Goal: Task Accomplishment & Management: Complete application form

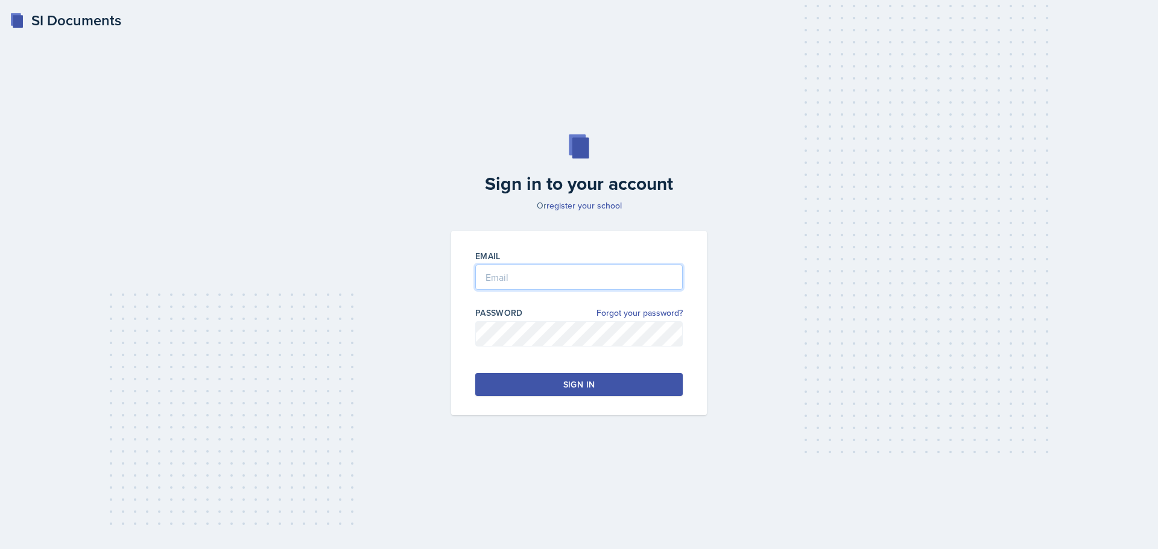
type input "[EMAIL_ADDRESS][DOMAIN_NAME]"
drag, startPoint x: 623, startPoint y: 375, endPoint x: 633, endPoint y: 355, distance: 22.9
click at [623, 375] on button "Sign in" at bounding box center [578, 384] width 207 height 23
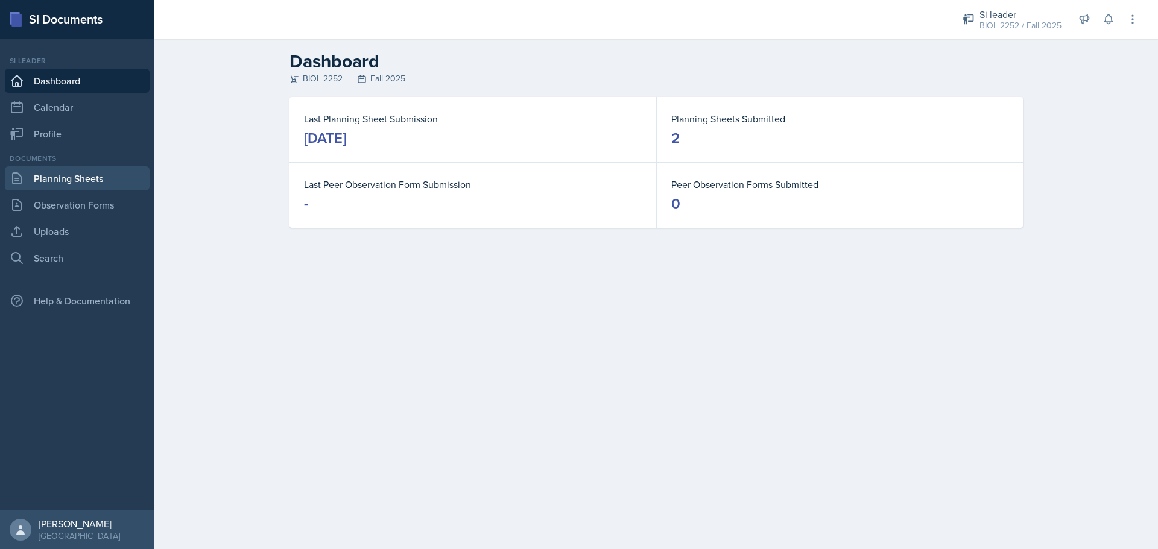
click at [89, 176] on link "Planning Sheets" at bounding box center [77, 178] width 145 height 24
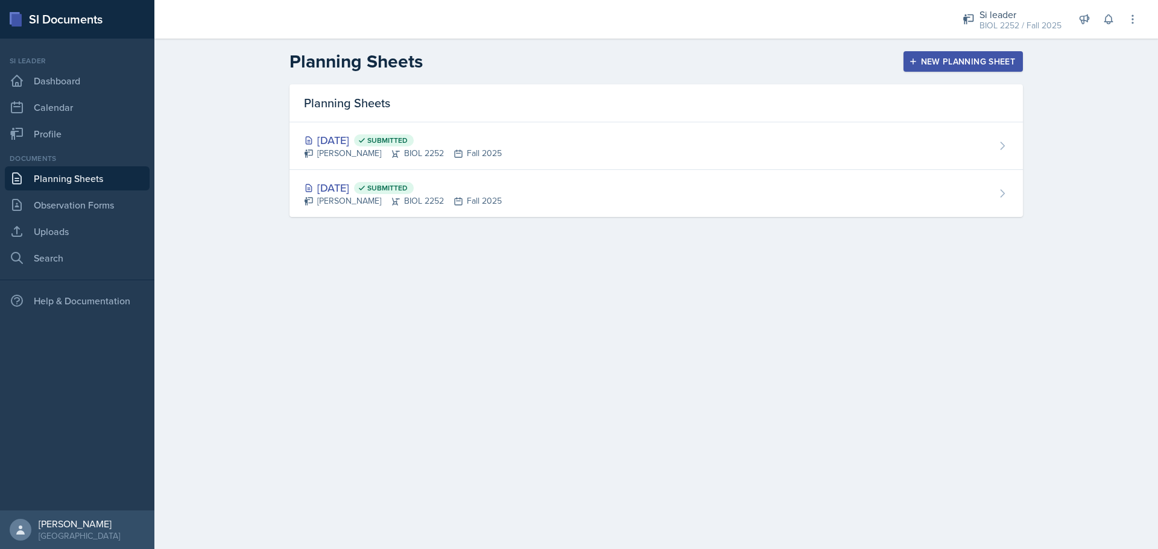
click at [928, 63] on div "New Planning Sheet" at bounding box center [963, 62] width 104 height 10
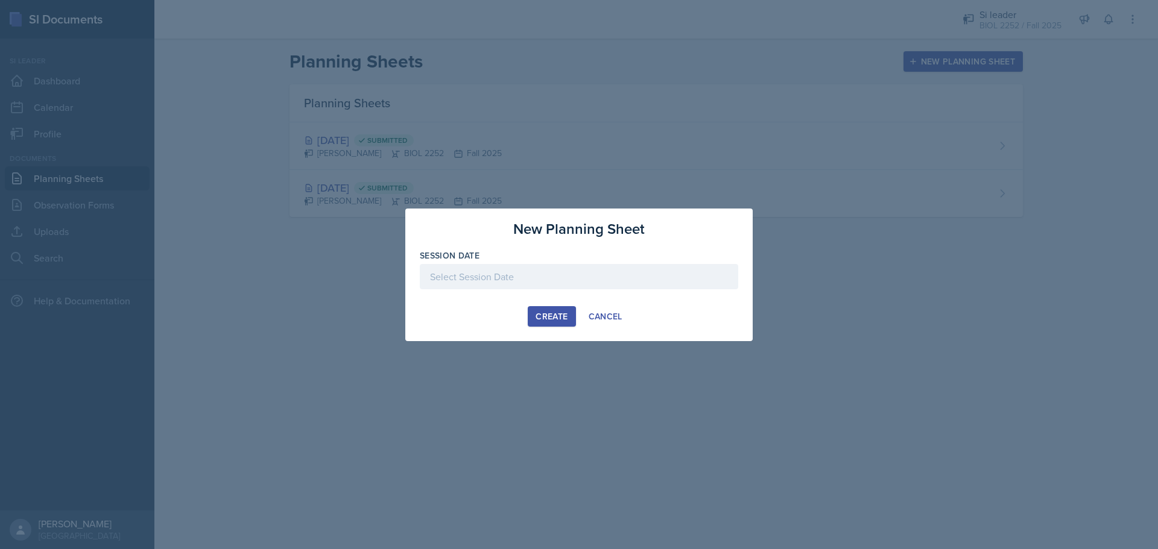
click at [679, 271] on div at bounding box center [579, 276] width 318 height 25
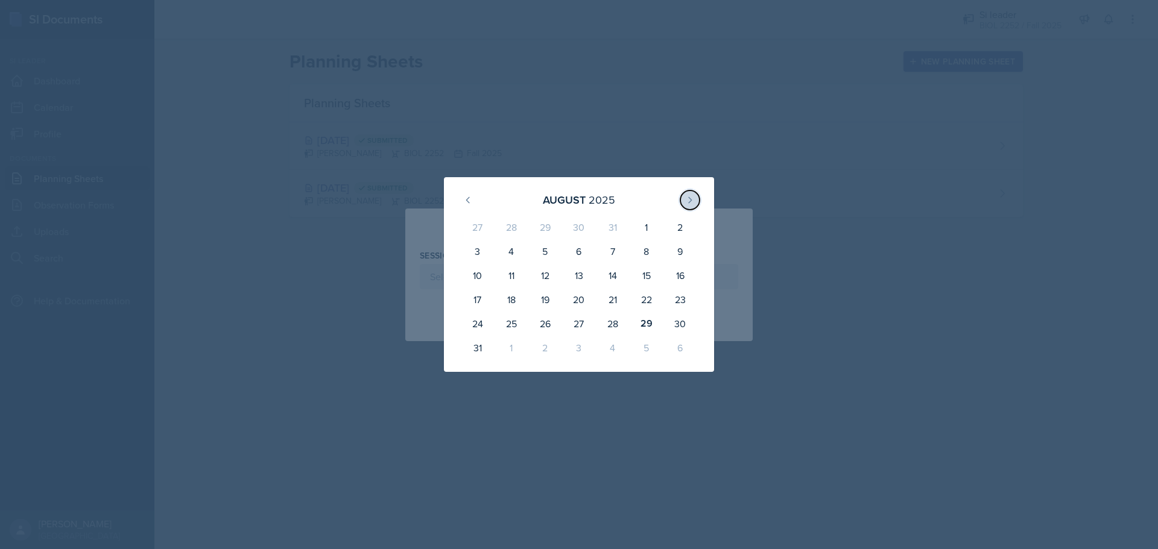
click at [689, 204] on icon at bounding box center [690, 200] width 10 height 10
click at [557, 228] on div "2" at bounding box center [545, 229] width 34 height 29
type input "[DATE]"
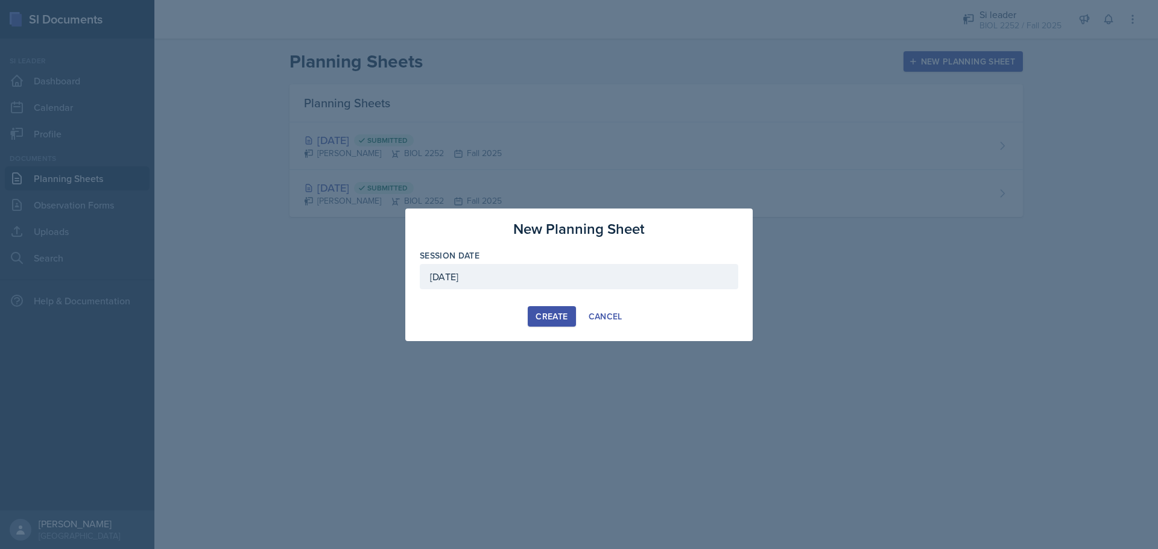
click at [563, 304] on div "New Planning Sheet Session Date [DATE] [DATE] 31 1 2 3 4 5 6 7 8 9 10 11 12 13 …" at bounding box center [578, 275] width 347 height 133
click at [560, 309] on button "Create" at bounding box center [552, 316] width 48 height 21
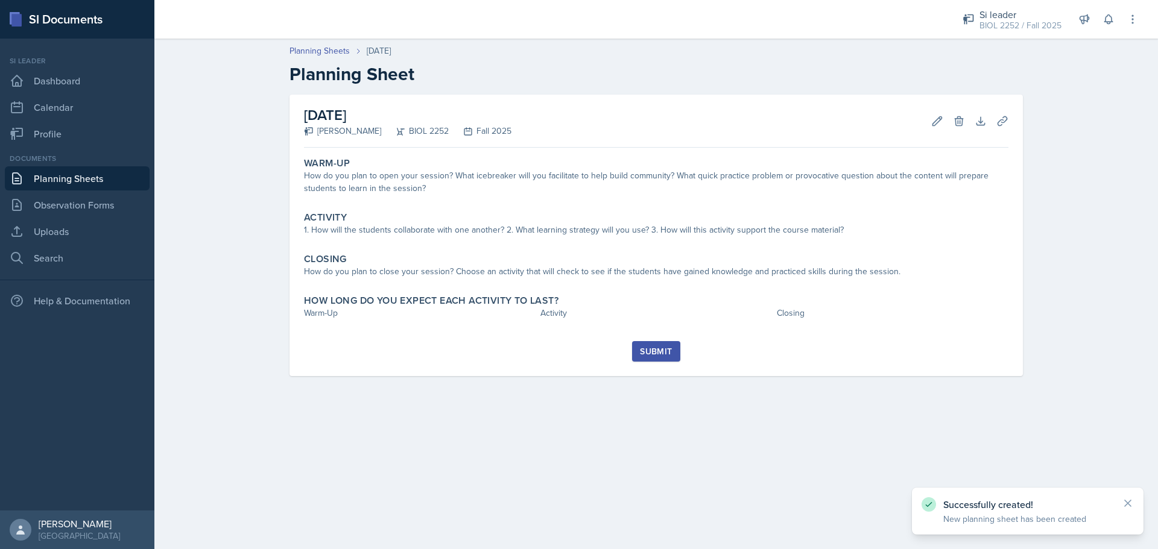
click at [512, 178] on div "How do you plan to open your session? What icebreaker will you facilitate to he…" at bounding box center [656, 181] width 704 height 25
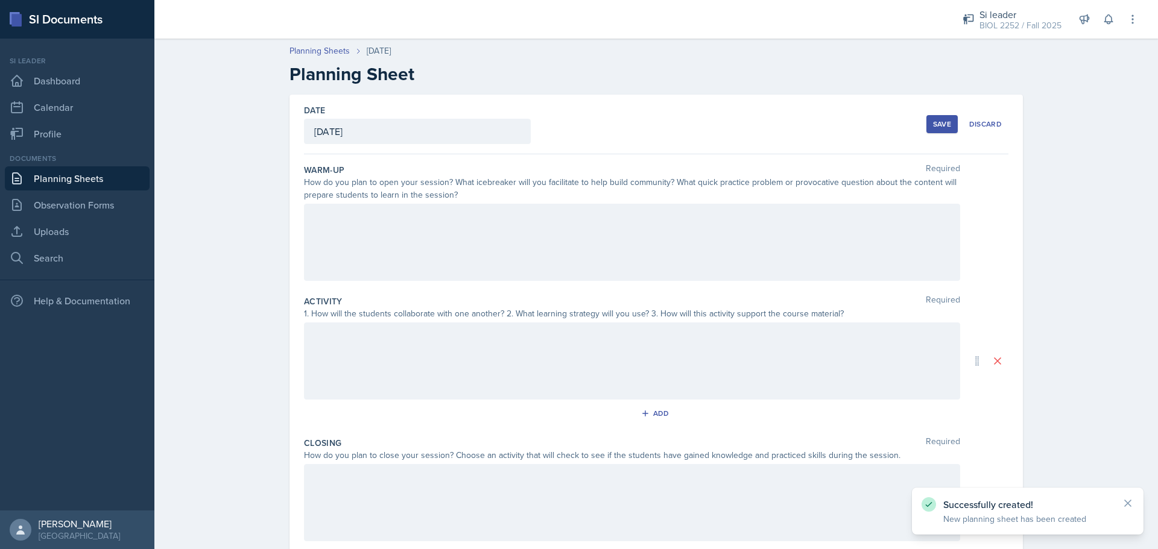
click at [570, 279] on div at bounding box center [632, 242] width 656 height 77
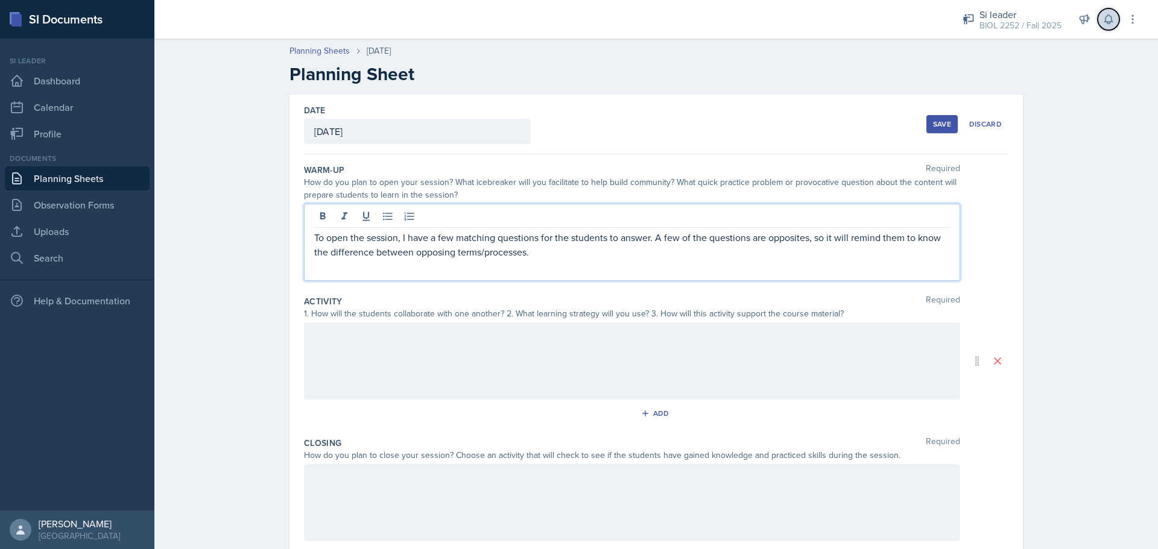
click at [1113, 21] on icon at bounding box center [1109, 19] width 12 height 12
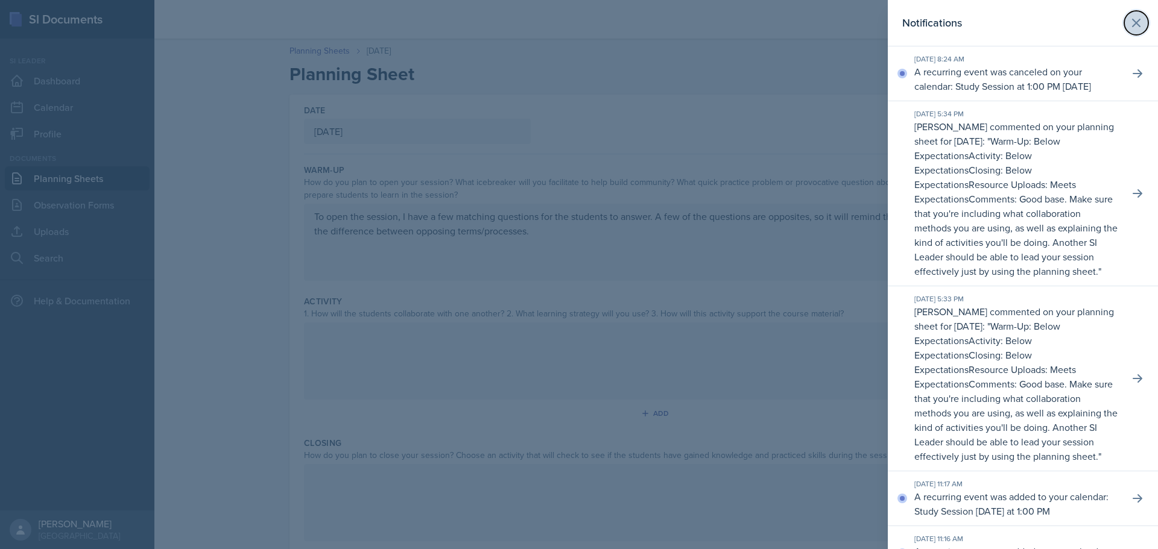
click at [1129, 25] on icon at bounding box center [1136, 23] width 14 height 14
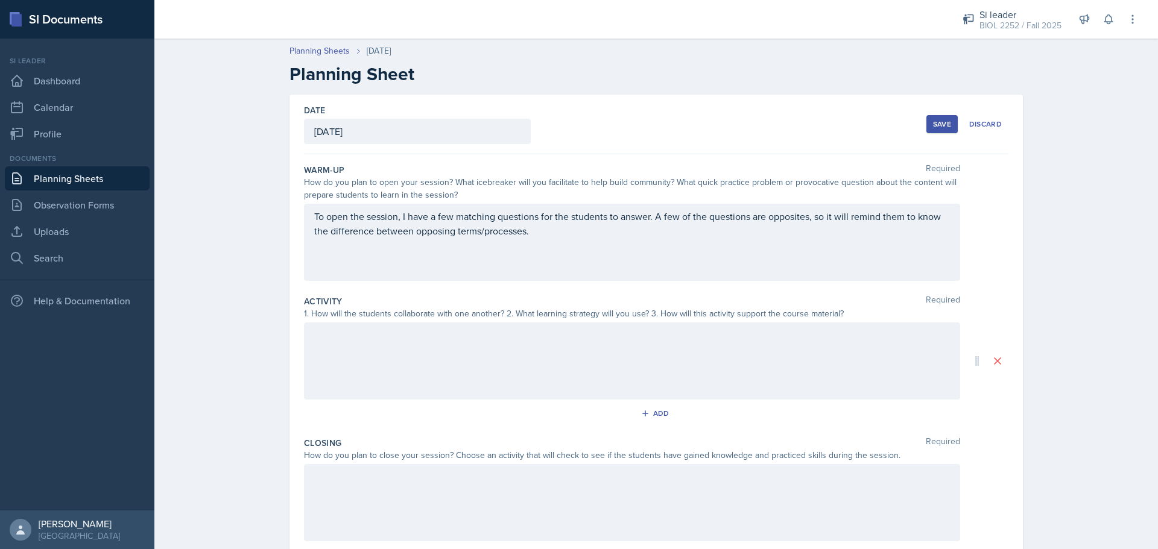
click at [796, 255] on div "To open the session, I have a few matching questions for the students to answer…" at bounding box center [632, 242] width 656 height 77
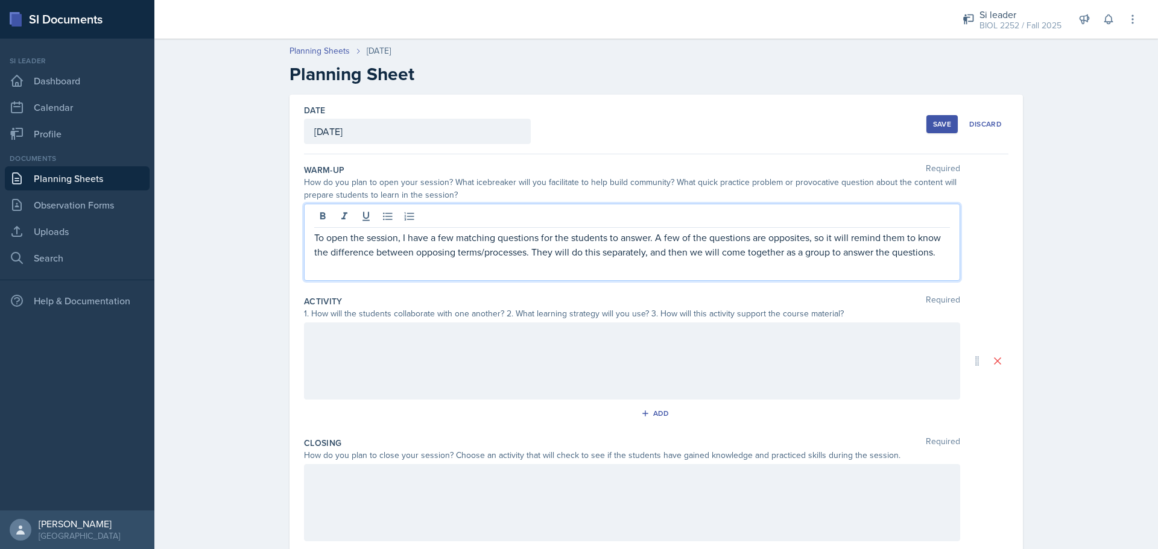
click at [770, 346] on div at bounding box center [632, 361] width 656 height 77
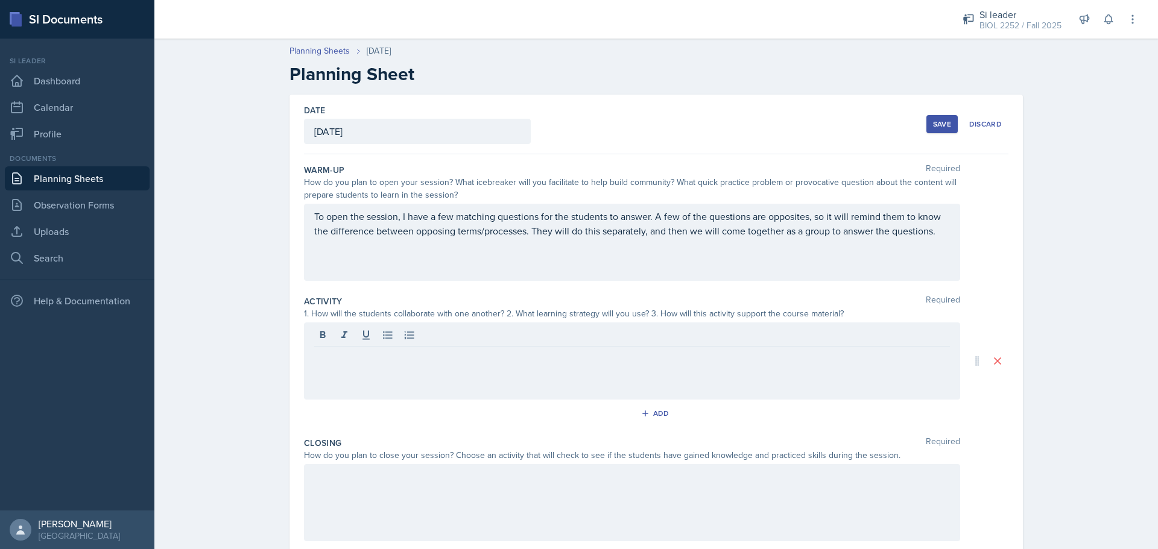
click at [872, 347] on div at bounding box center [632, 361] width 656 height 77
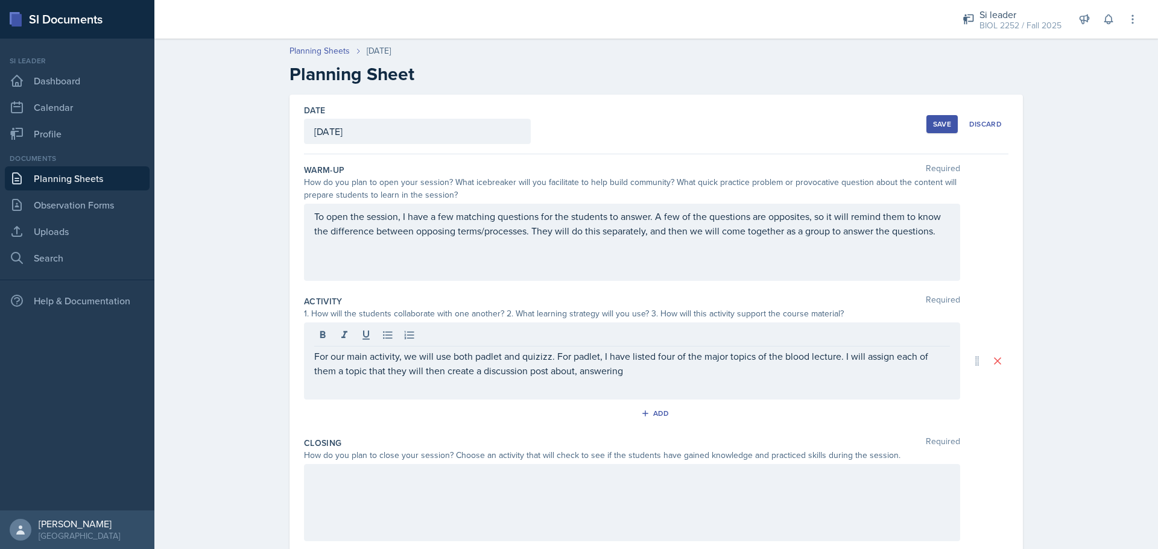
click at [772, 359] on p "For our main activity, we will use both padlet and quizizz. For padlet, I have …" at bounding box center [632, 363] width 636 height 29
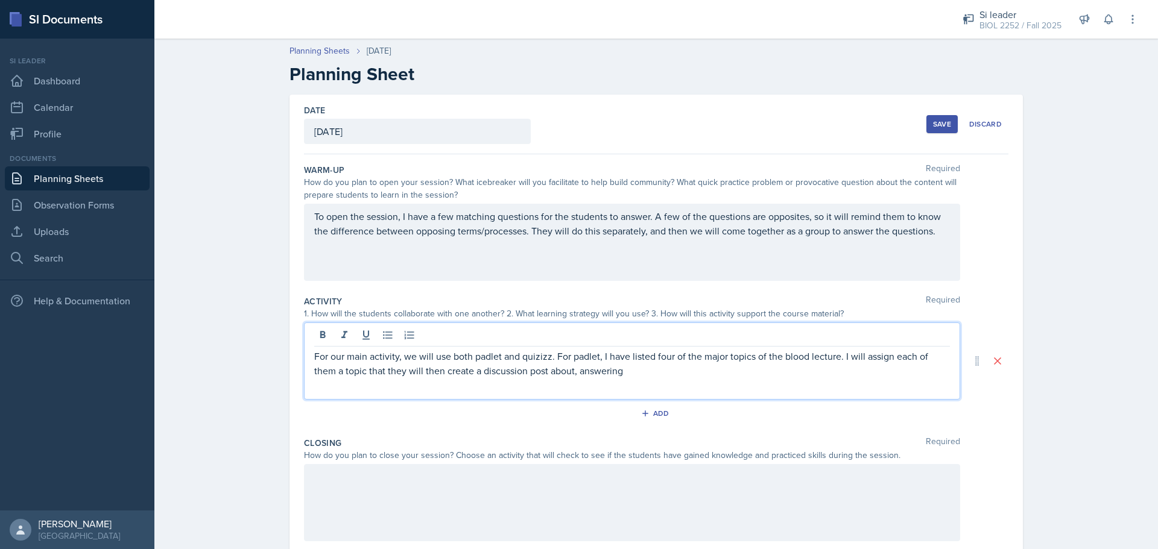
click at [776, 381] on div "For our main activity, we will use both padlet and quizizz. For padlet, I have …" at bounding box center [632, 361] width 656 height 77
click at [753, 373] on p "For our main activity, we will use both padlet and quizizz. For padlet, I have …" at bounding box center [632, 363] width 636 height 29
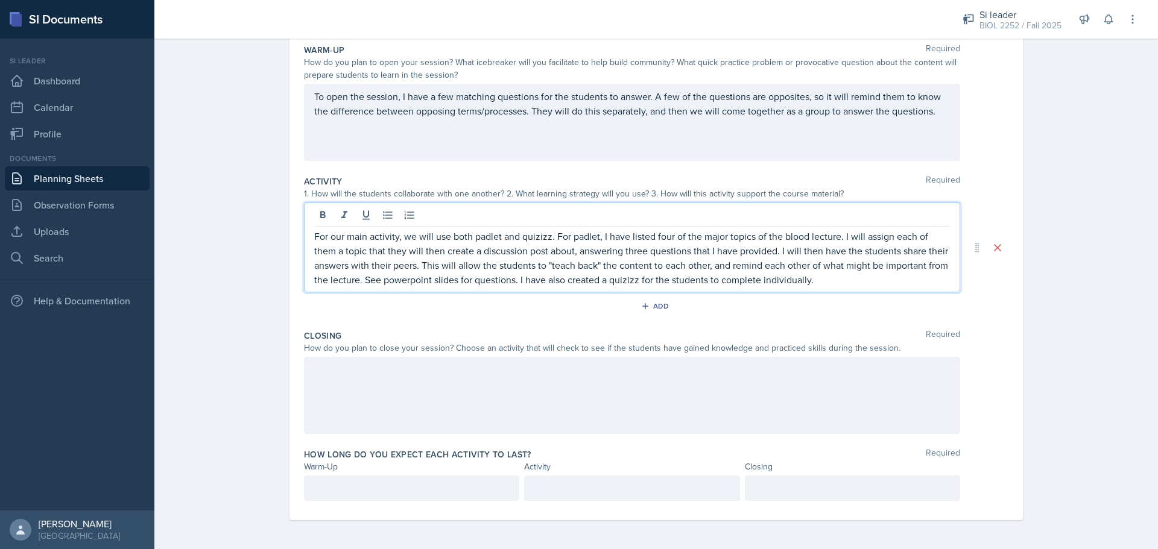
click at [642, 399] on div at bounding box center [632, 395] width 656 height 77
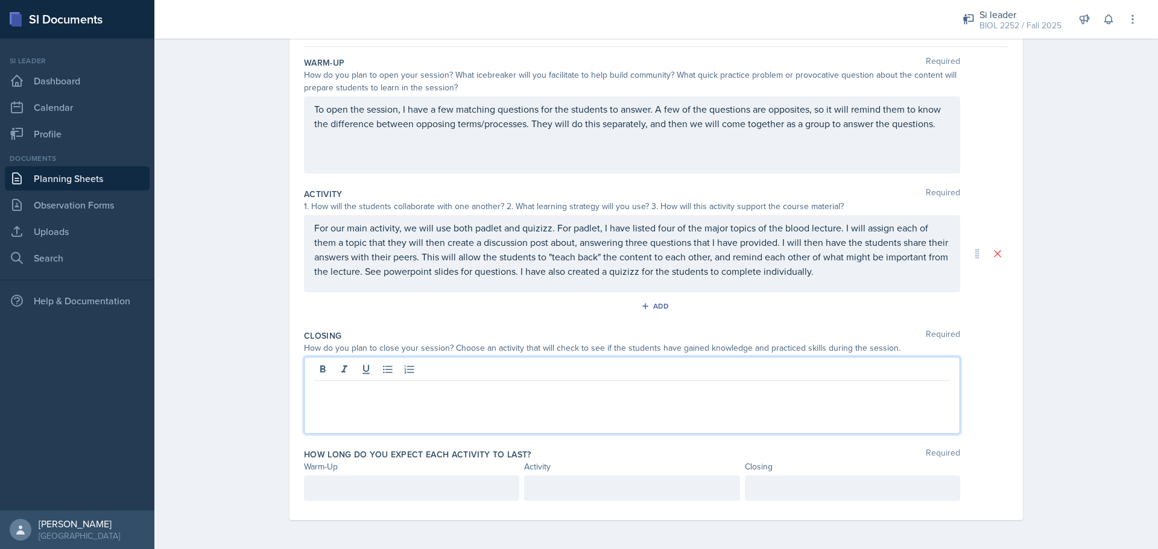
scroll to position [107, 0]
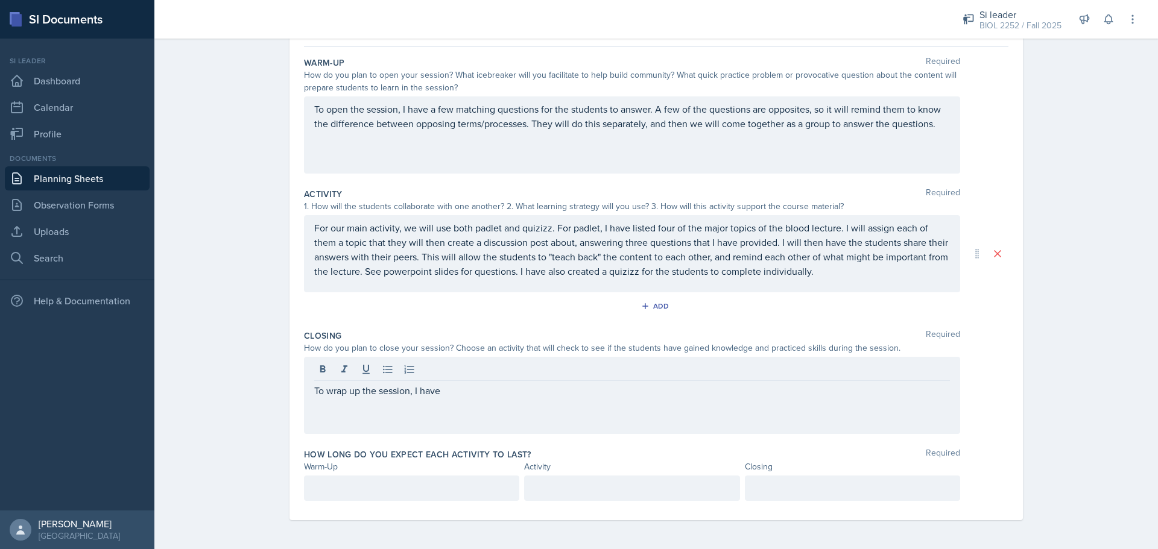
click at [672, 373] on div at bounding box center [632, 371] width 636 height 20
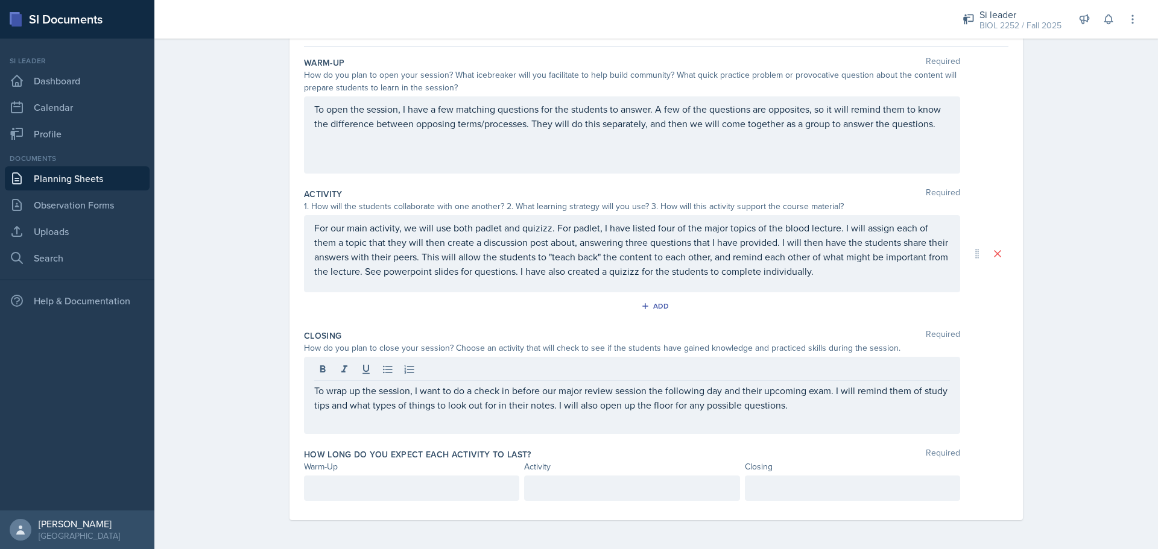
click at [455, 476] on div at bounding box center [411, 488] width 215 height 25
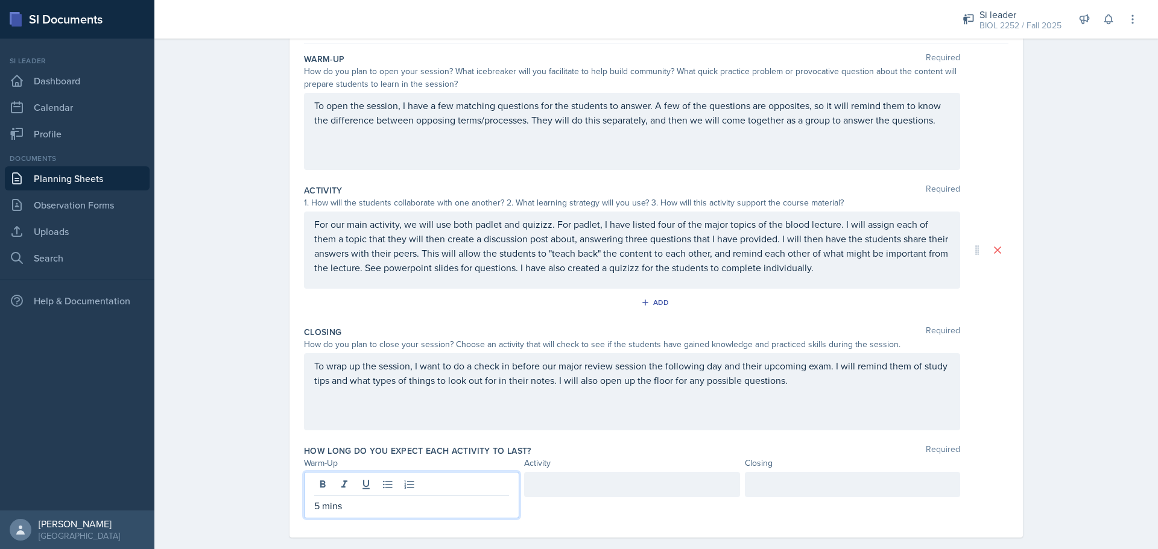
scroll to position [128, 0]
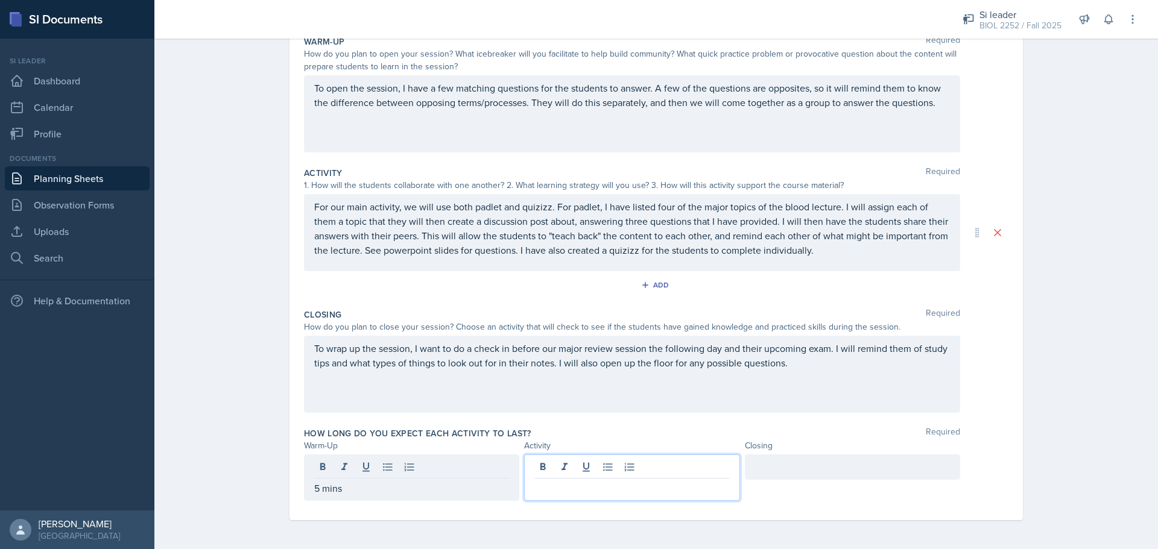
click at [668, 473] on div at bounding box center [631, 478] width 215 height 46
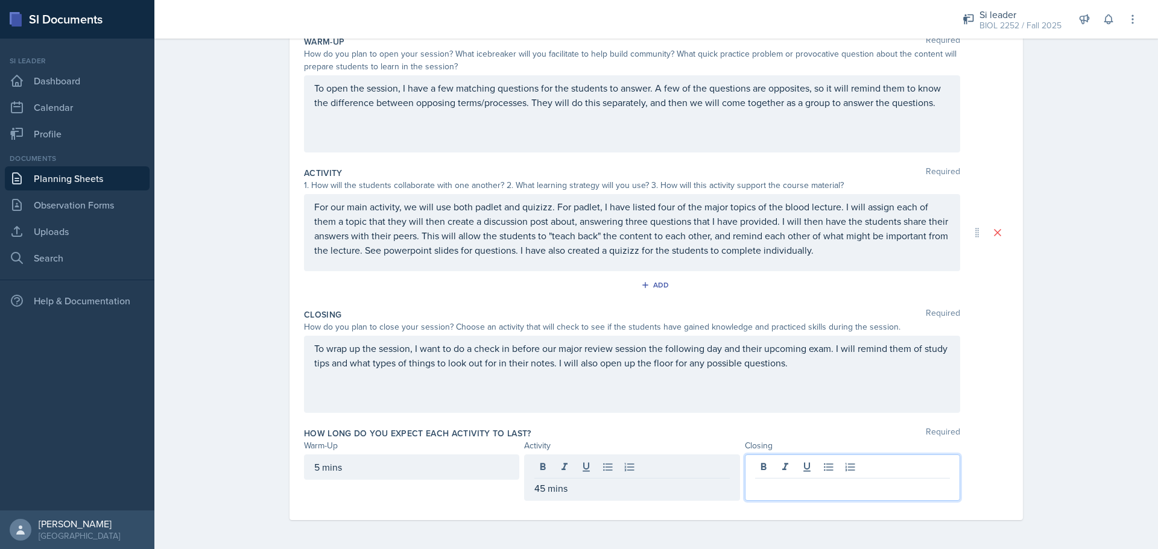
click at [814, 463] on div at bounding box center [852, 478] width 215 height 46
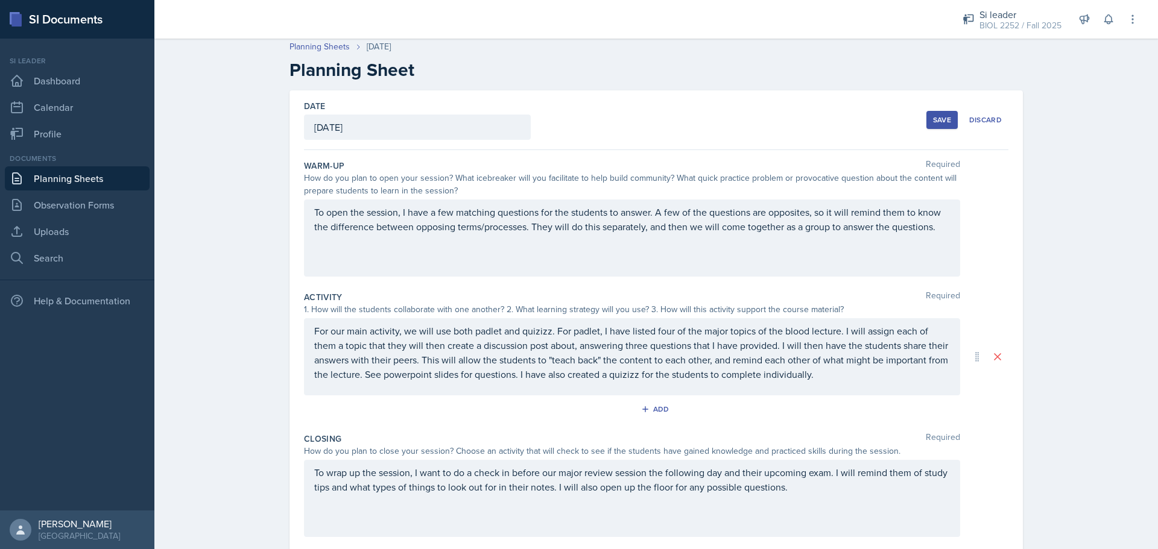
scroll to position [0, 0]
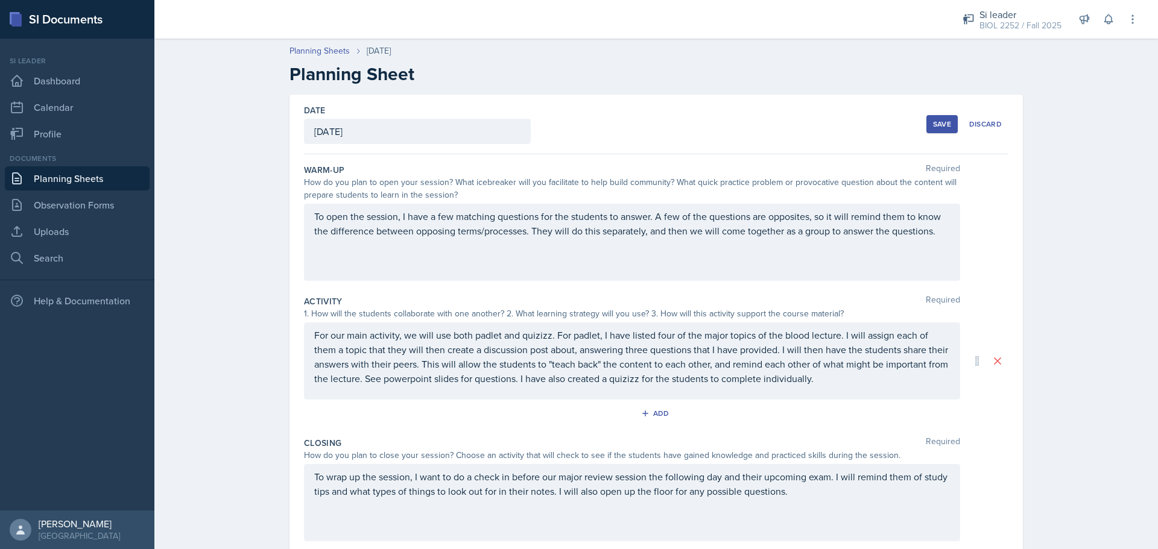
click at [929, 130] on button "Save" at bounding box center [941, 124] width 31 height 18
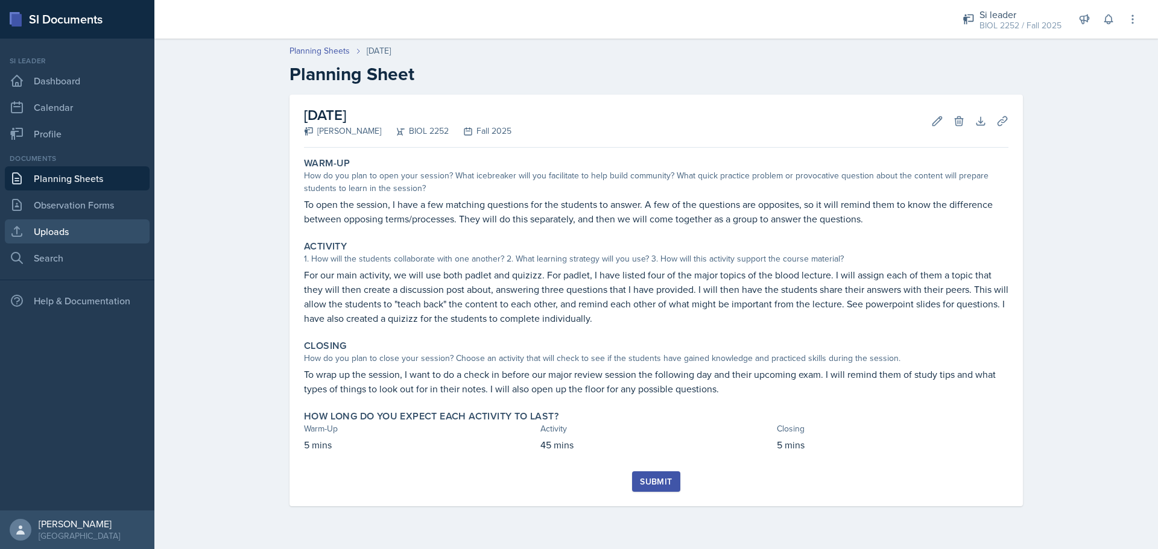
click at [134, 237] on link "Uploads" at bounding box center [77, 232] width 145 height 24
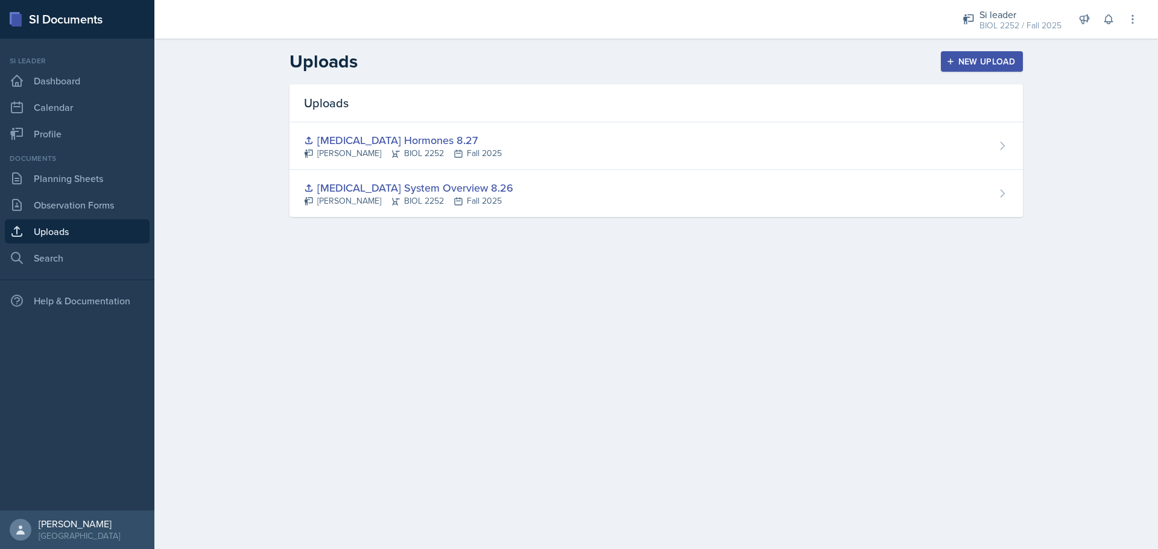
click at [946, 62] on button "New Upload" at bounding box center [982, 61] width 83 height 21
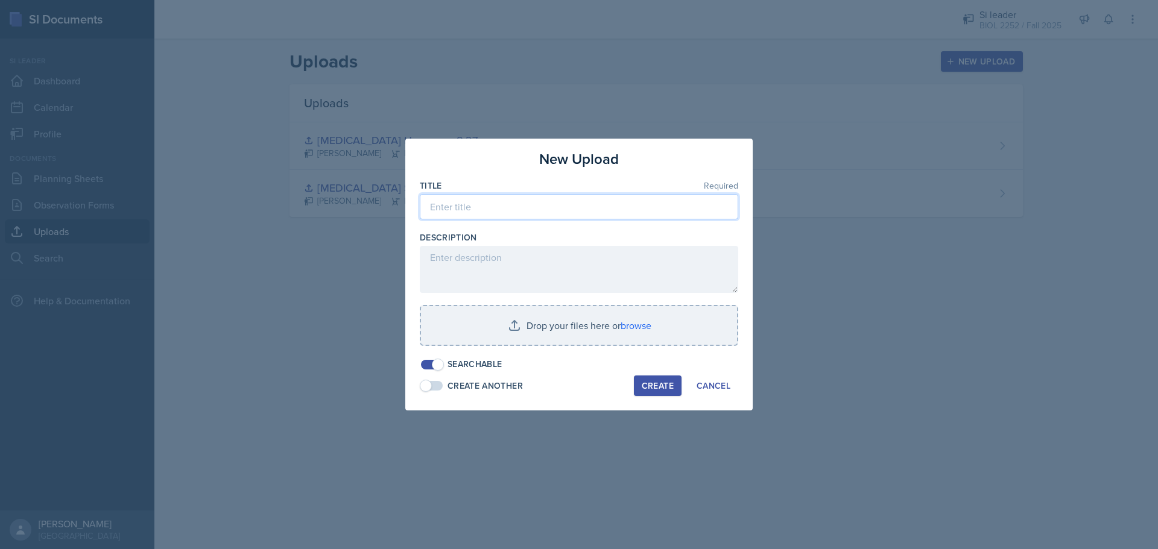
click at [676, 199] on input at bounding box center [579, 206] width 318 height 25
type input "Blood [DATE]"
click at [655, 376] on button "Create" at bounding box center [658, 386] width 48 height 21
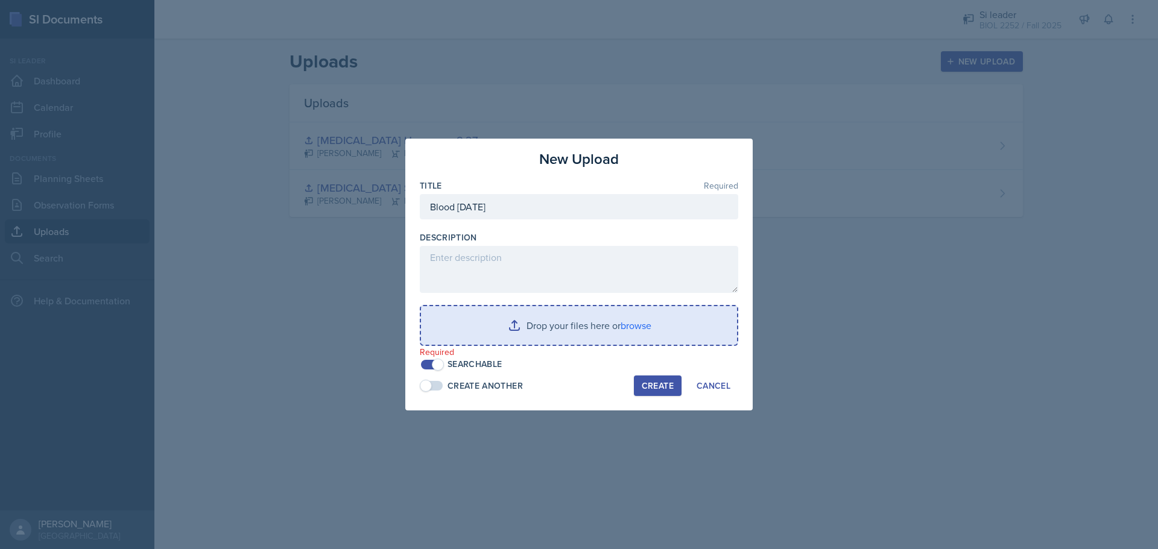
click at [622, 311] on input "file" at bounding box center [579, 325] width 316 height 39
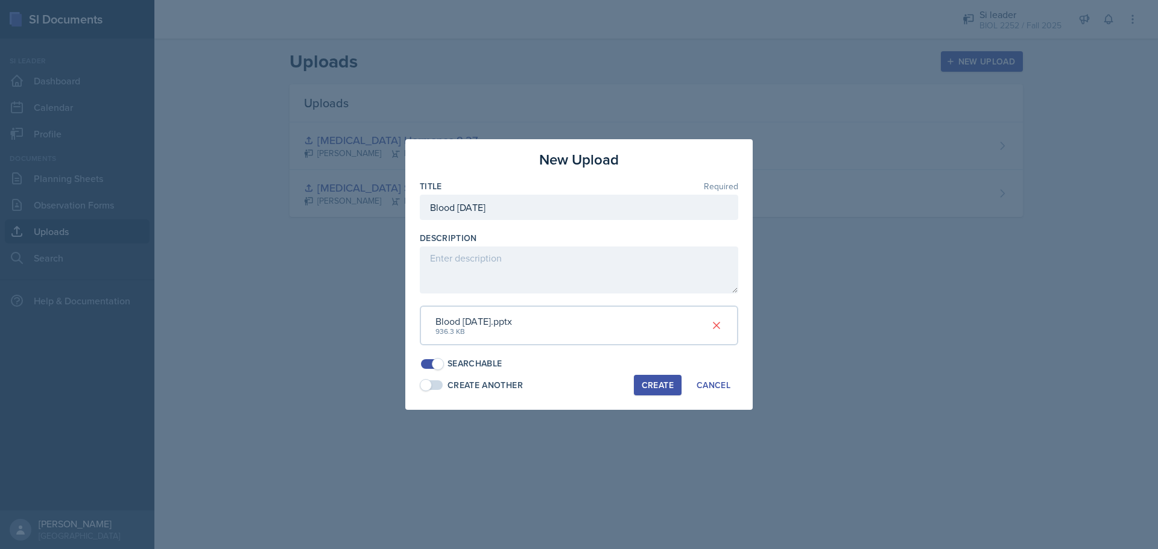
click at [646, 381] on div "Create" at bounding box center [658, 386] width 32 height 10
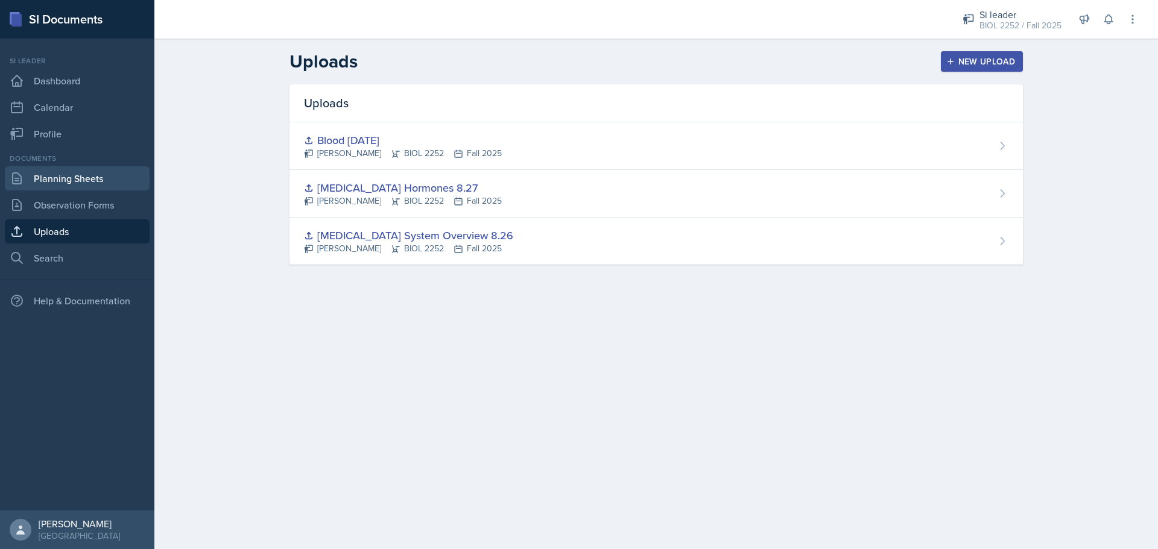
click at [97, 189] on link "Planning Sheets" at bounding box center [77, 178] width 145 height 24
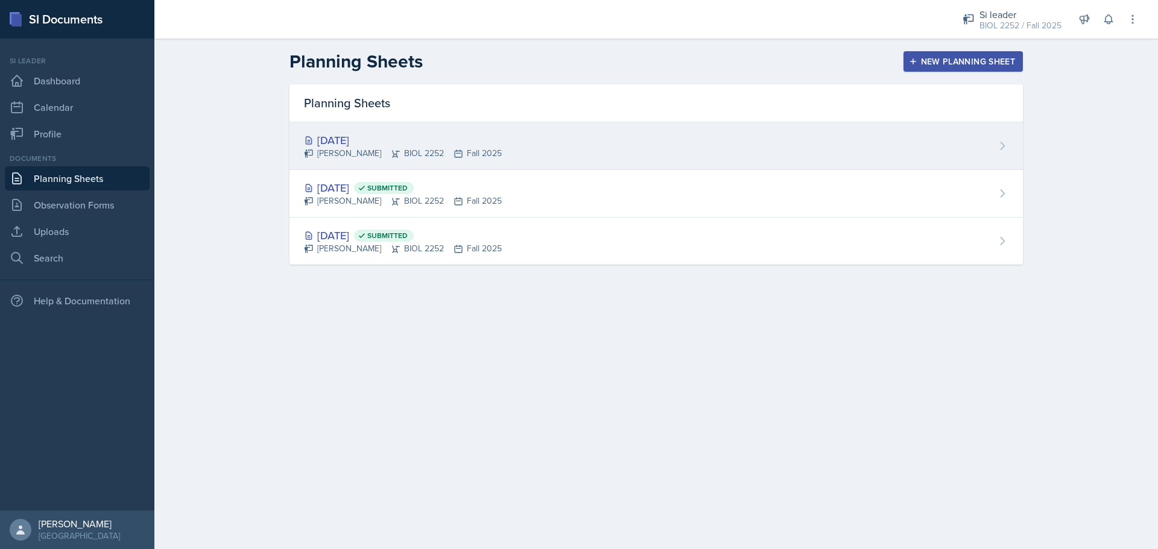
click at [565, 148] on div "[DATE] [PERSON_NAME] BIOL 2252 Fall 2025" at bounding box center [656, 146] width 733 height 48
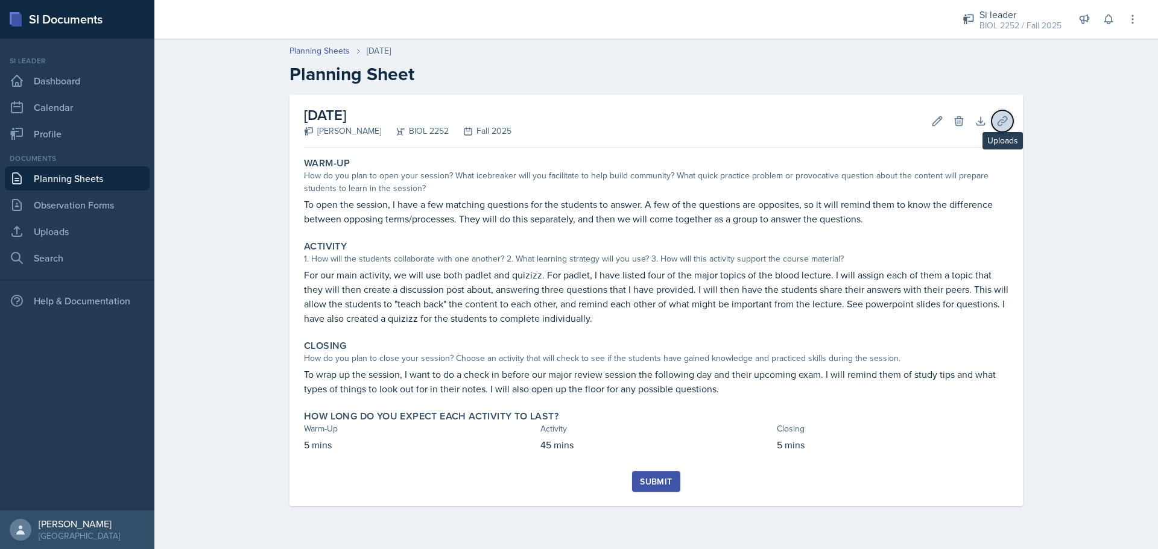
click at [999, 115] on icon at bounding box center [1002, 121] width 12 height 12
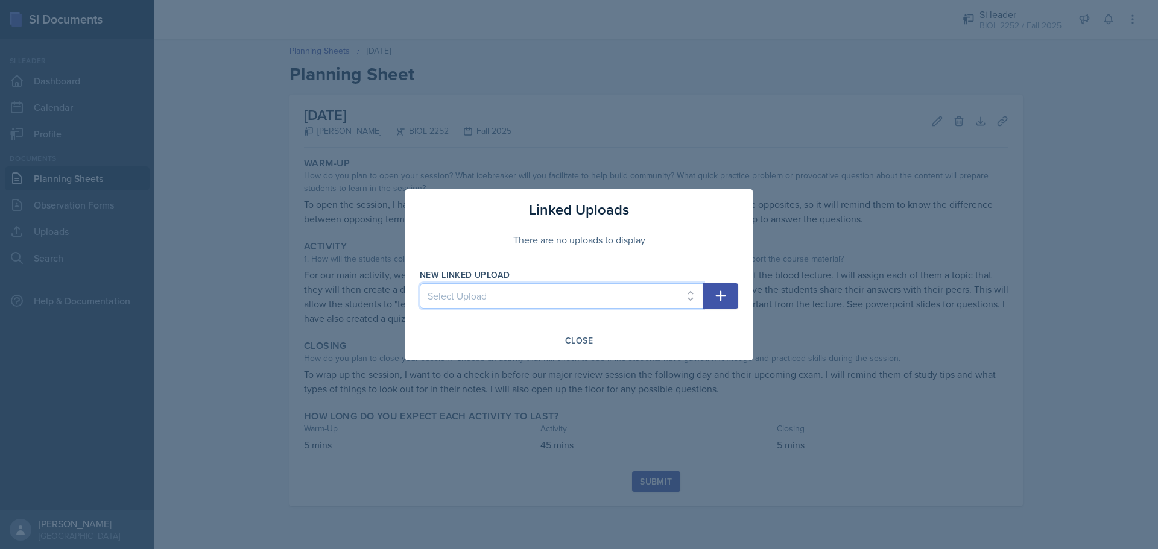
click at [662, 291] on select "Select Upload [MEDICAL_DATA] System Overview 8.26 [MEDICAL_DATA] Hormones 8.27 …" at bounding box center [561, 295] width 283 height 25
select select "f0c98493-b8f6-45b1-b29e-0a57213d5058"
click at [420, 283] on select "Select Upload [MEDICAL_DATA] System Overview 8.26 [MEDICAL_DATA] Hormones 8.27 …" at bounding box center [561, 295] width 283 height 25
click at [716, 300] on icon "button" at bounding box center [721, 296] width 14 height 14
select select
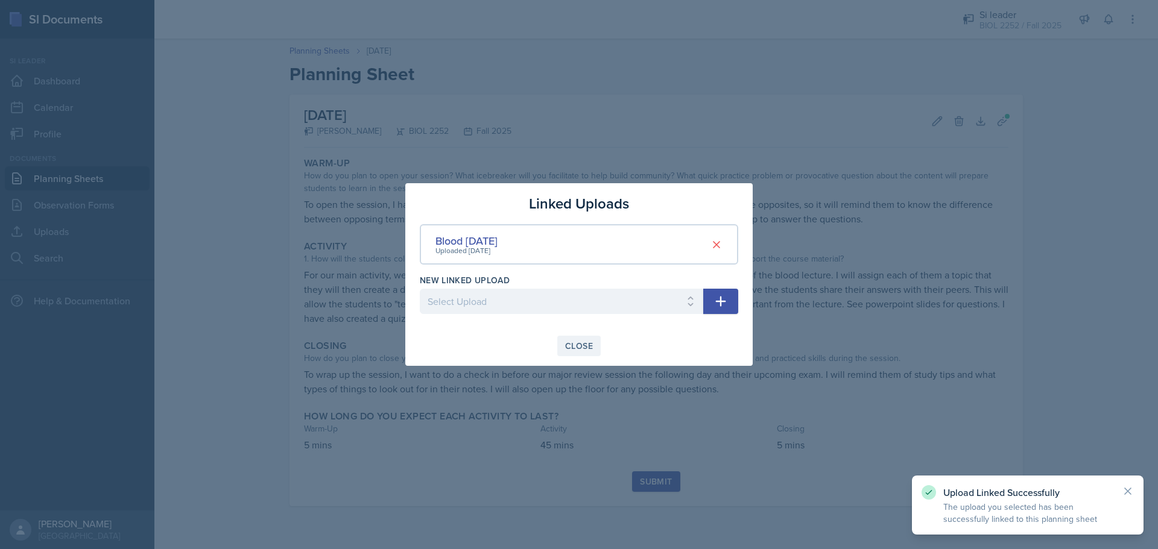
click at [581, 343] on div "Close" at bounding box center [579, 346] width 28 height 10
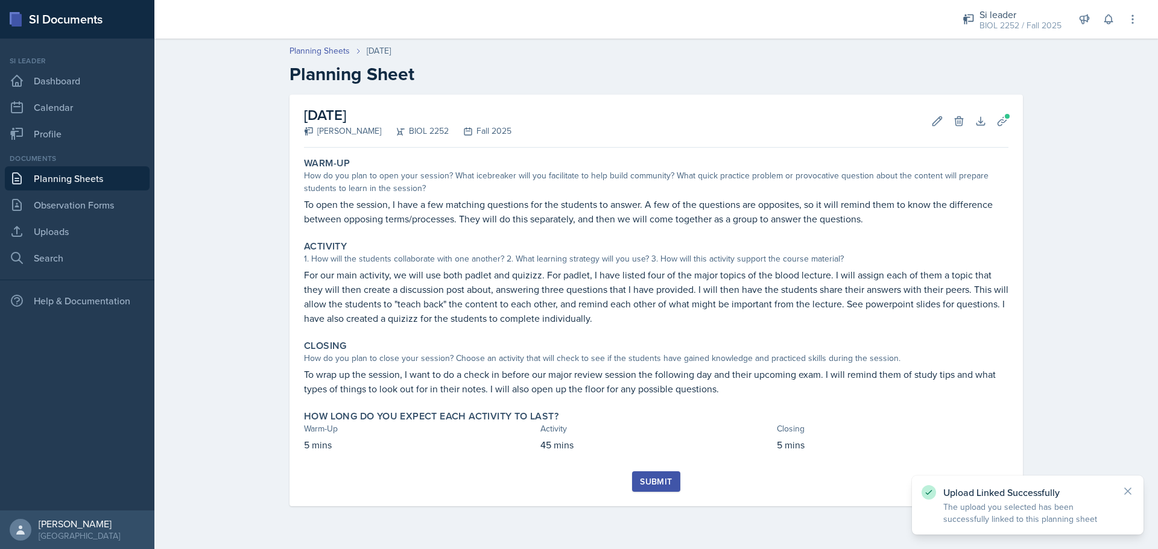
click at [651, 478] on div "Submit" at bounding box center [656, 482] width 32 height 10
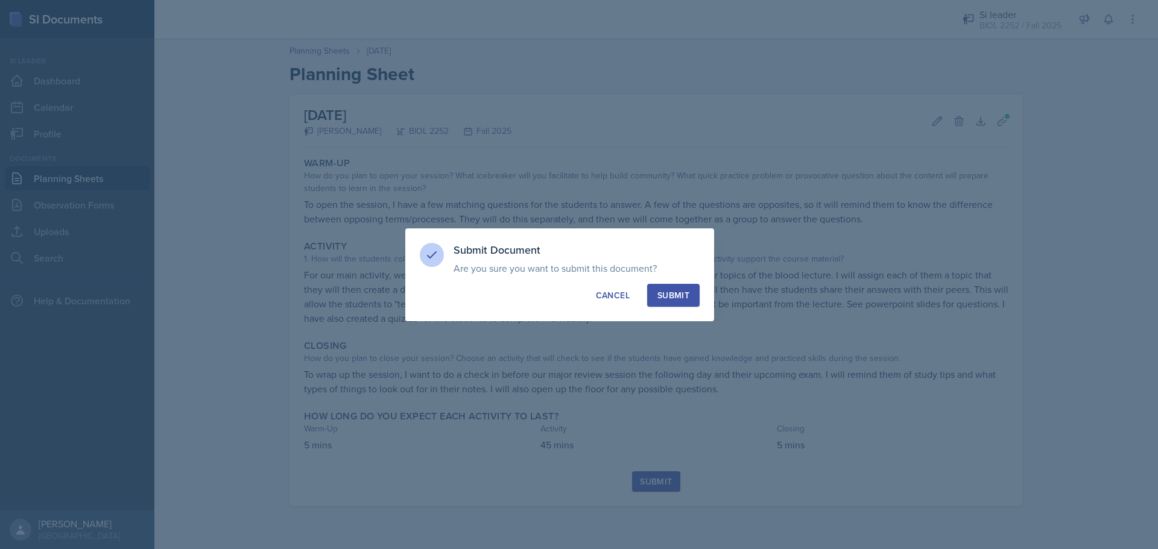
click at [674, 292] on div "Submit" at bounding box center [673, 296] width 32 height 12
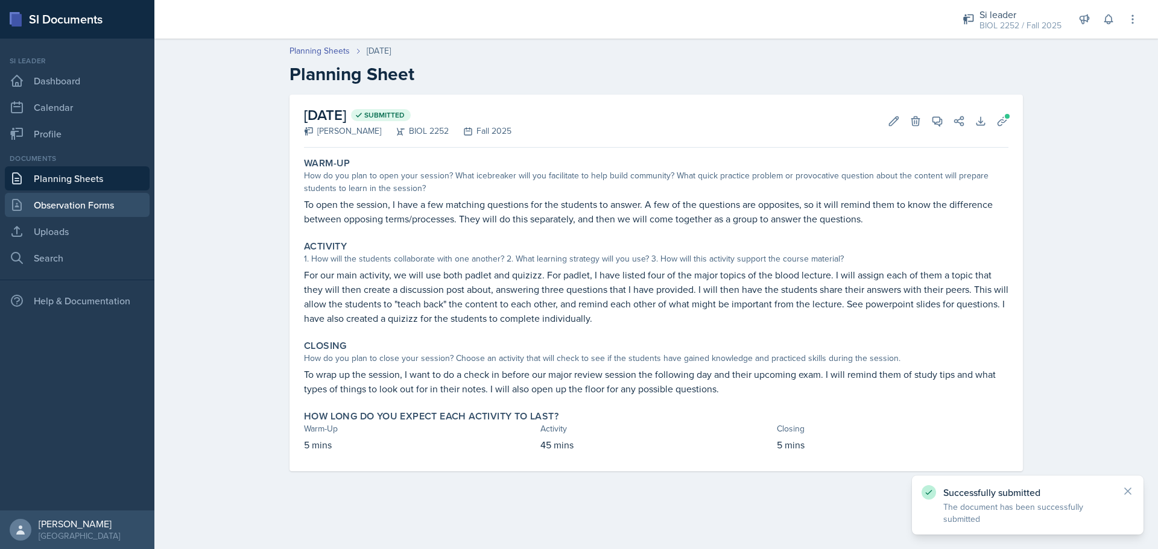
click at [93, 202] on link "Observation Forms" at bounding box center [77, 205] width 145 height 24
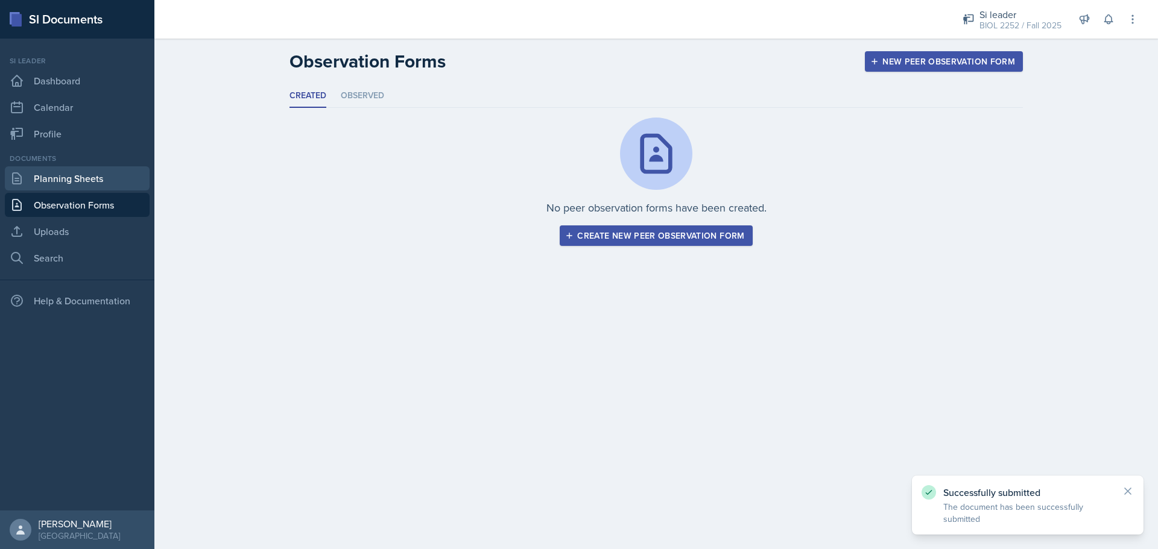
click at [73, 188] on link "Planning Sheets" at bounding box center [77, 178] width 145 height 24
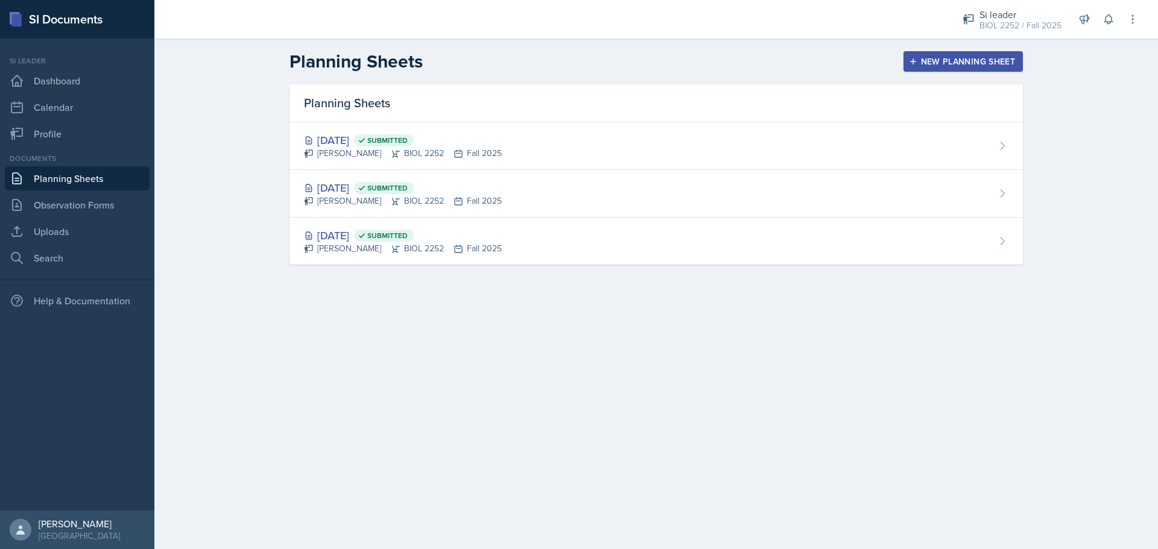
click at [956, 69] on button "New Planning Sheet" at bounding box center [963, 61] width 119 height 21
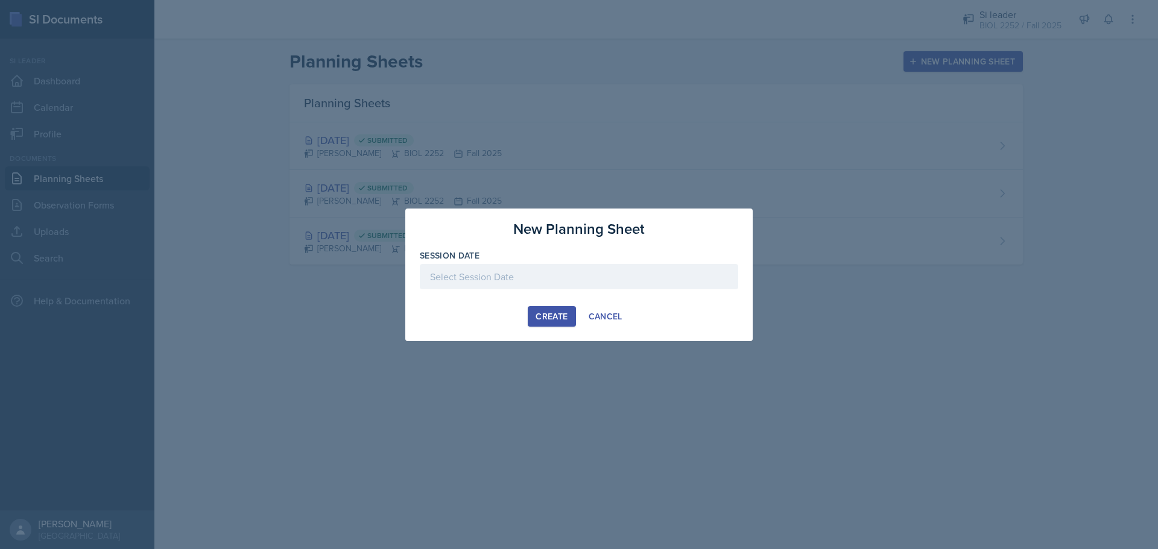
click at [663, 267] on div at bounding box center [579, 276] width 318 height 25
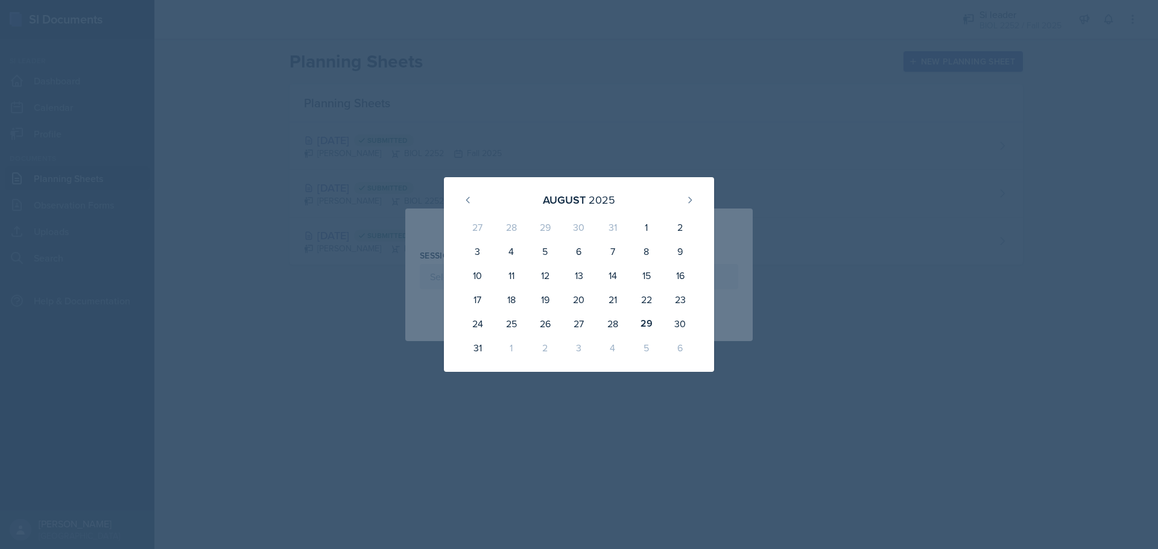
click at [586, 342] on div "3" at bounding box center [579, 348] width 34 height 24
click at [584, 344] on div "3" at bounding box center [579, 348] width 34 height 24
click at [700, 200] on div "[DATE] 27 28 29 30 31 1 2 3 4 5 6 7 8 9 10 11 12 13 14 15 16 17 18 19 20 21 22 …" at bounding box center [579, 274] width 270 height 195
click at [693, 200] on icon at bounding box center [690, 200] width 10 height 10
click at [585, 223] on div "3" at bounding box center [579, 229] width 34 height 29
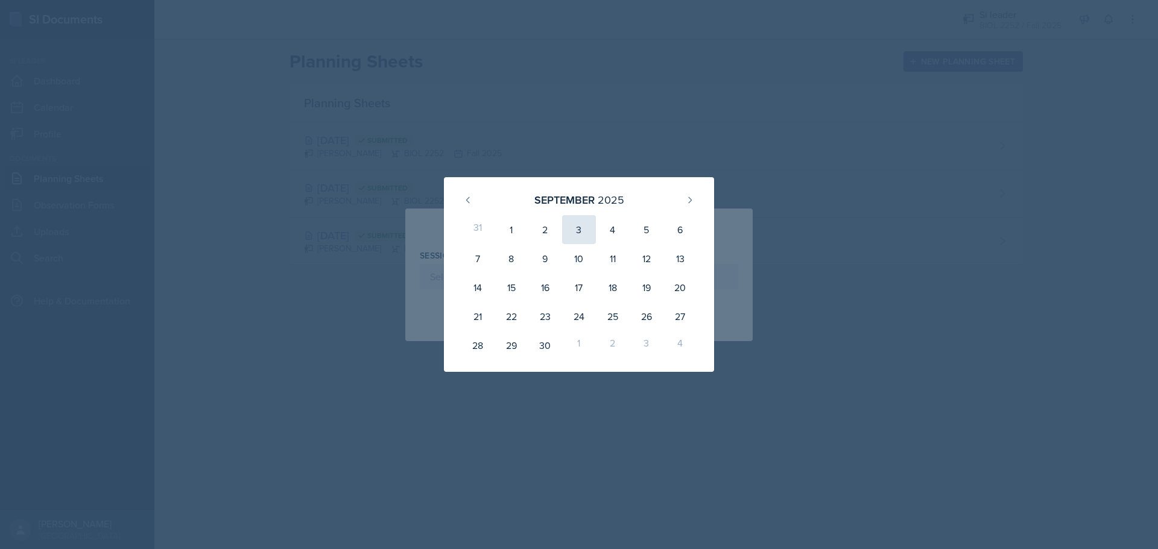
type input "[DATE]"
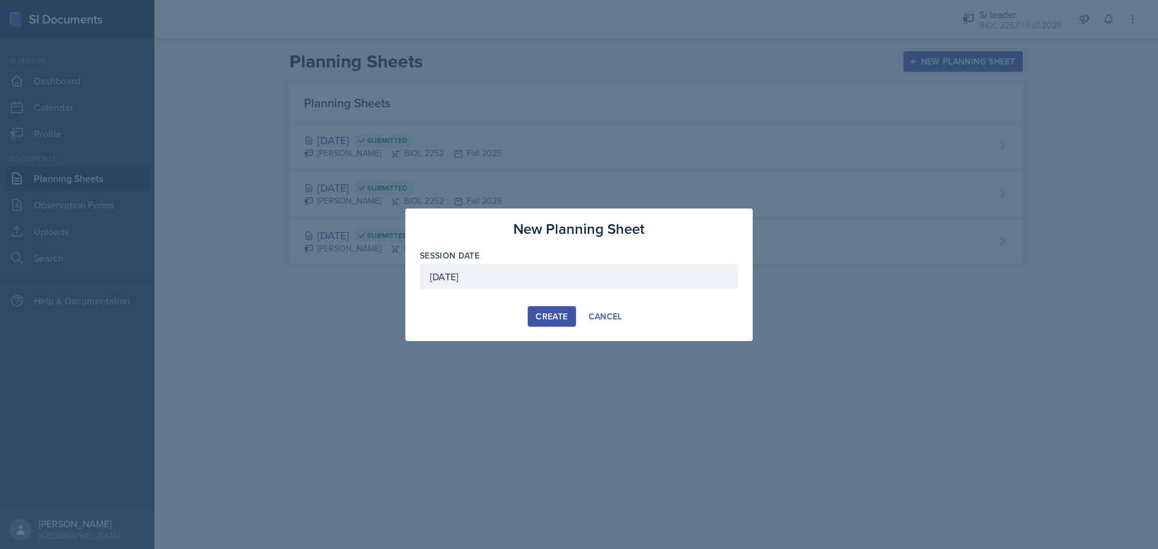
click at [553, 308] on button "Create" at bounding box center [552, 316] width 48 height 21
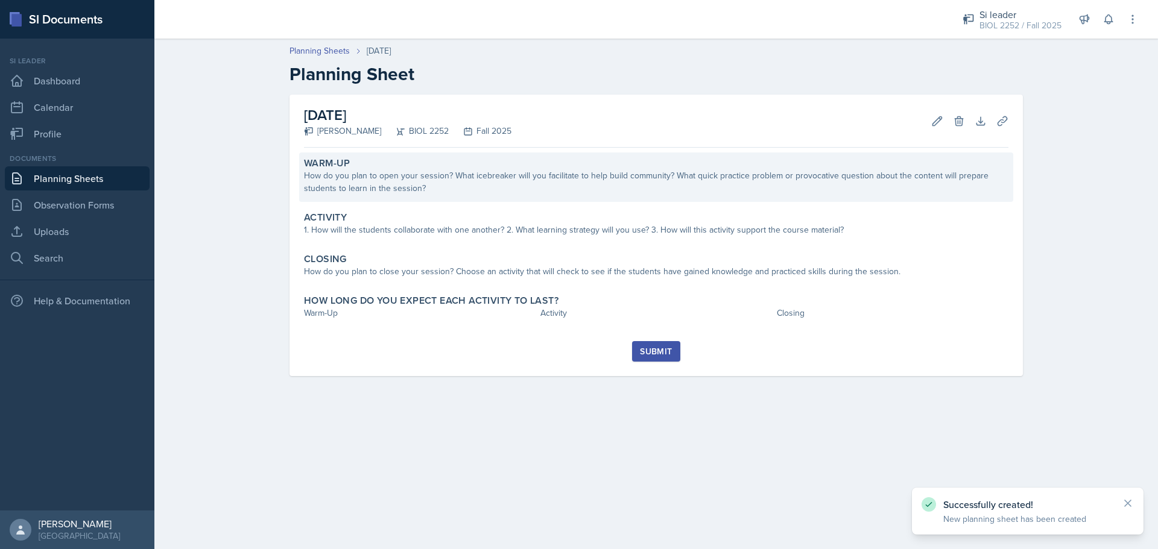
click at [556, 189] on div "How do you plan to open your session? What icebreaker will you facilitate to he…" at bounding box center [656, 181] width 704 height 25
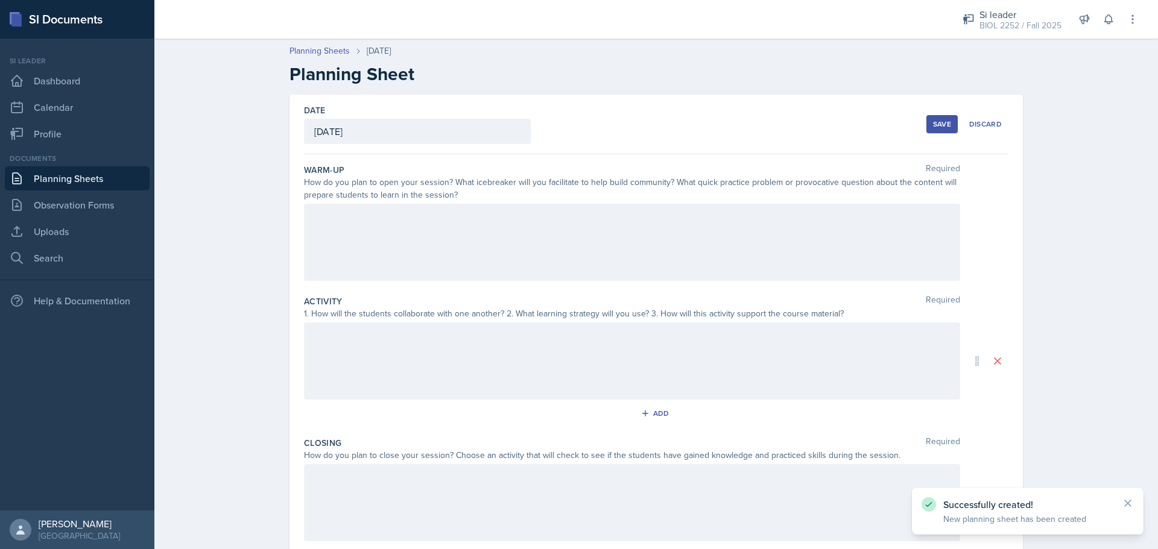
click at [562, 242] on div at bounding box center [632, 242] width 656 height 77
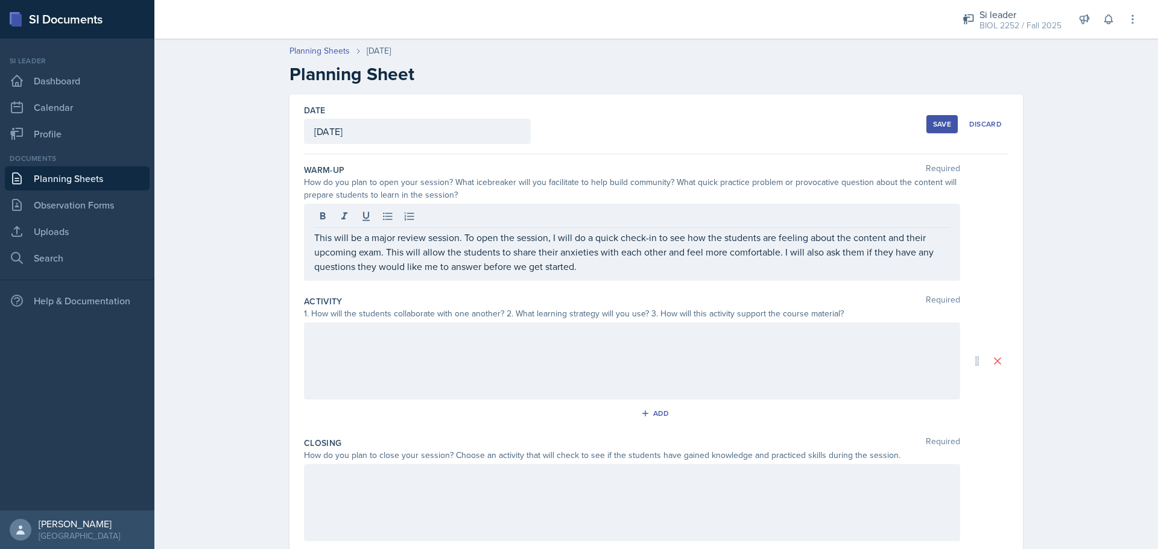
click at [552, 344] on div at bounding box center [632, 361] width 656 height 77
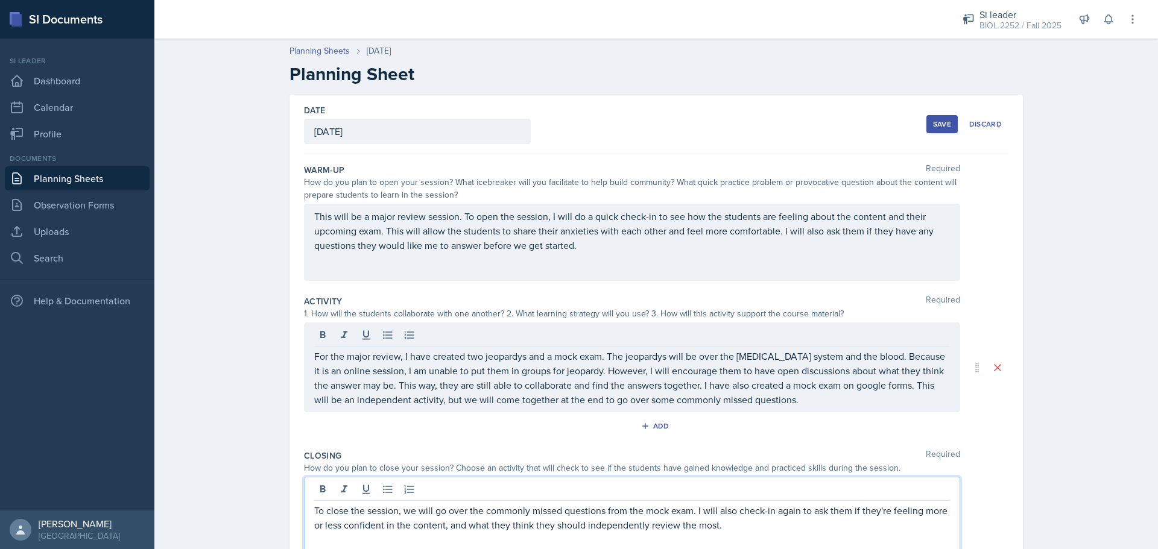
click at [926, 127] on button "Save" at bounding box center [941, 124] width 31 height 18
